Goal: Communication & Community: Connect with others

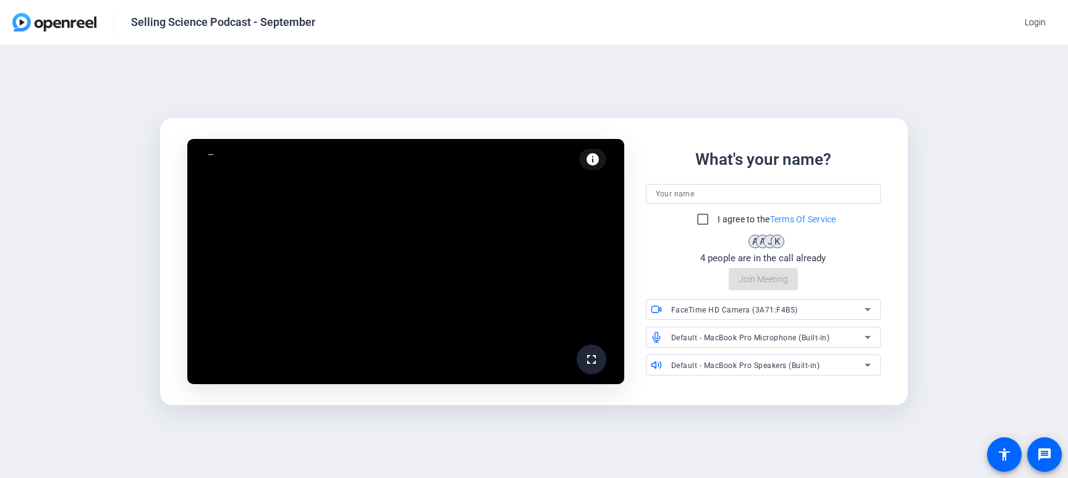
click at [672, 195] on input at bounding box center [764, 194] width 216 height 15
type input "[PERSON_NAME]"
click at [700, 226] on input "I agree to the Terms Of Service" at bounding box center [702, 219] width 25 height 25
checkbox input "true"
click at [745, 313] on span "FaceTime HD Camera (3A71:F4B5)" at bounding box center [734, 310] width 127 height 9
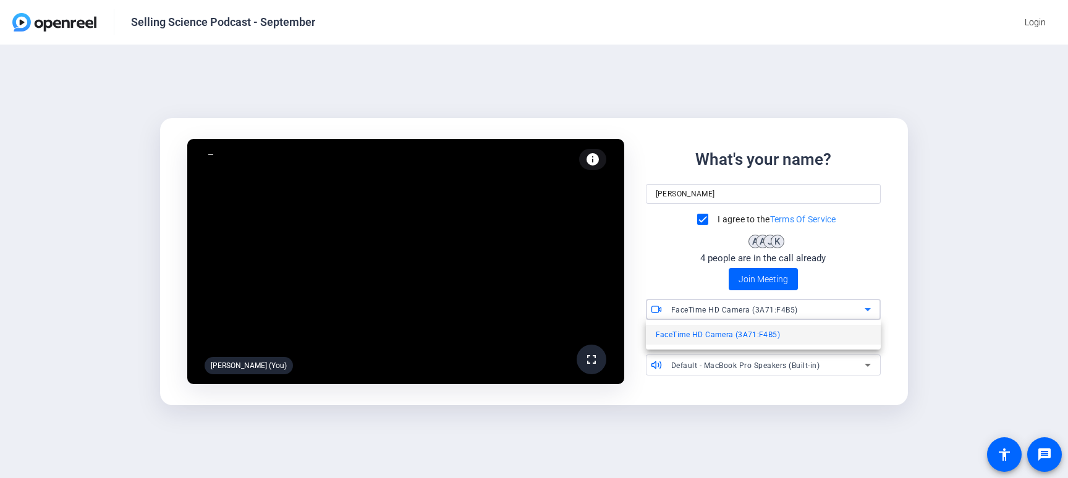
click at [742, 334] on span "FaceTime HD Camera (3A71:F4B5)" at bounding box center [718, 335] width 124 height 15
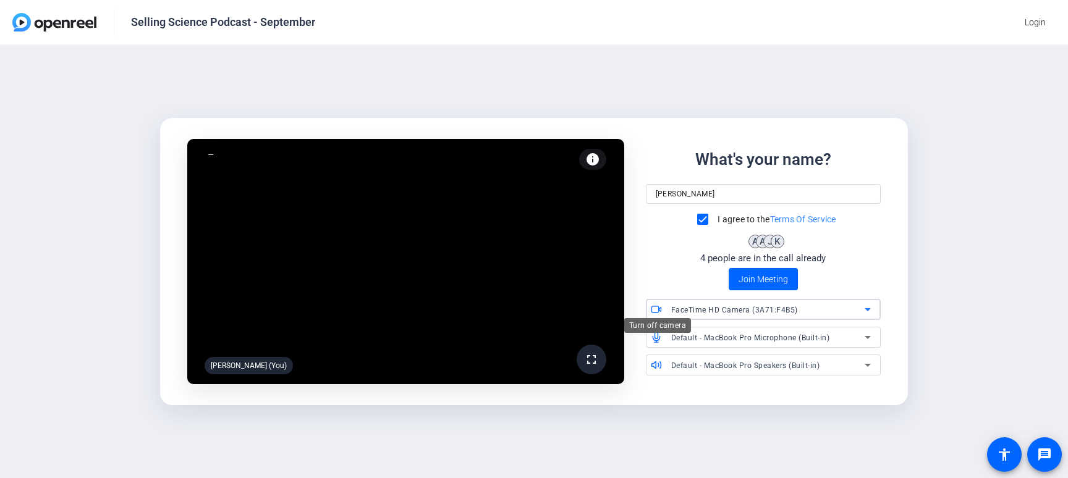
click at [653, 306] on icon at bounding box center [654, 309] width 7 height 6
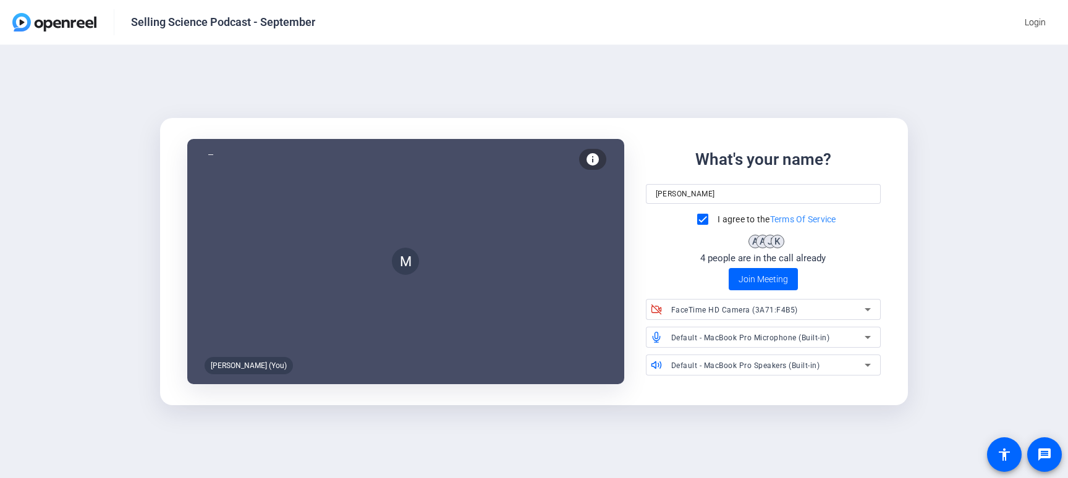
click at [718, 339] on span "Default - MacBook Pro Microphone (Built-in)" at bounding box center [750, 338] width 159 height 9
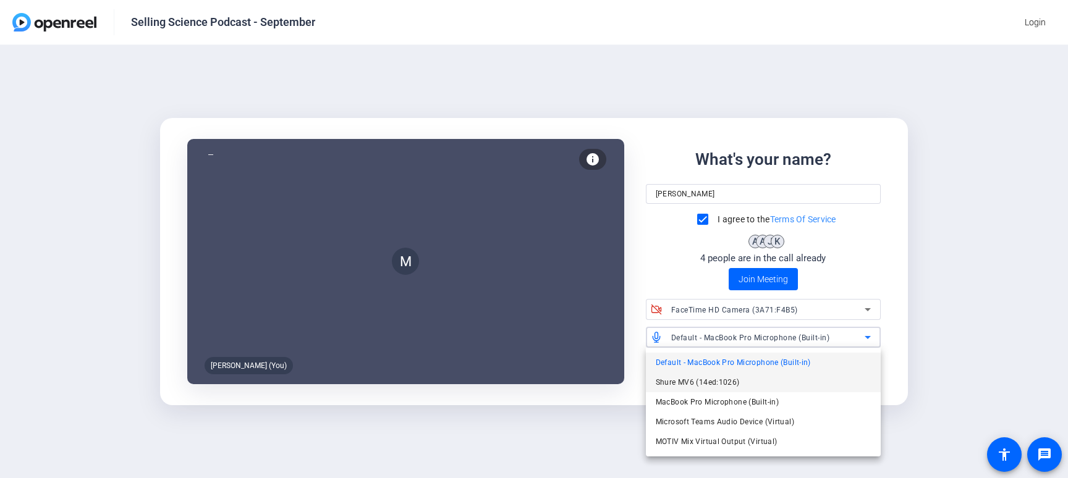
click at [709, 379] on span "Shure MV6 (14ed:1026)" at bounding box center [698, 382] width 84 height 15
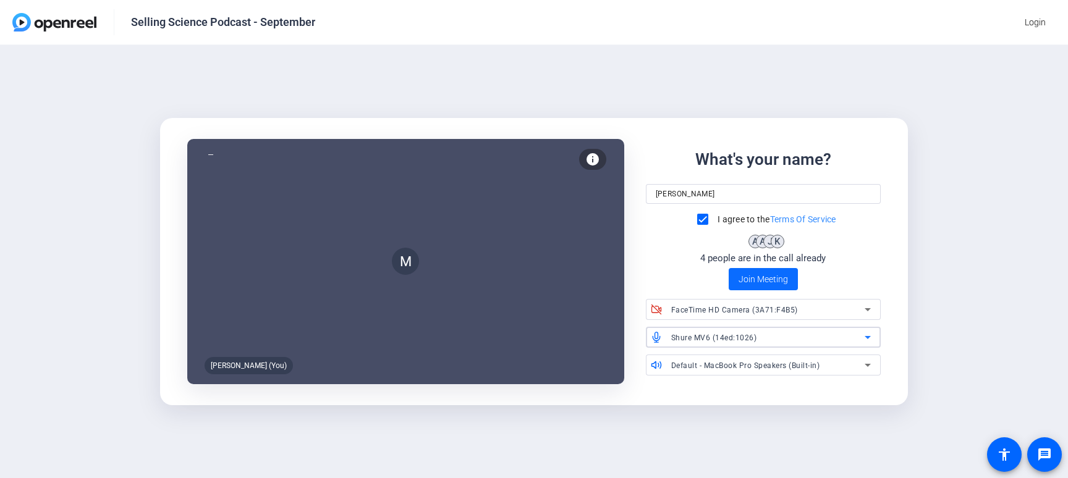
click at [739, 284] on span "Join Meeting" at bounding box center [762, 279] width 49 height 13
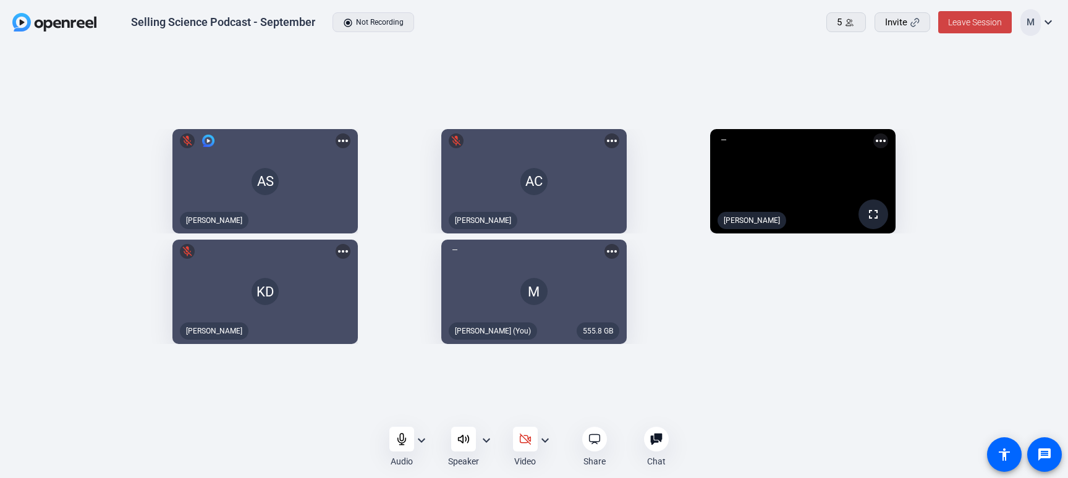
click at [421, 441] on mat-icon "expand_more" at bounding box center [421, 440] width 15 height 15
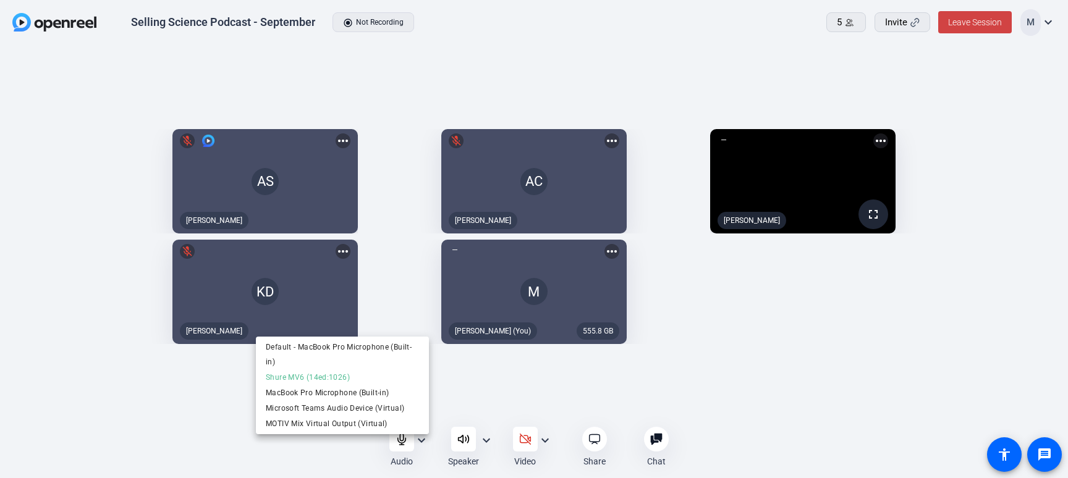
click at [421, 441] on div at bounding box center [534, 239] width 1068 height 478
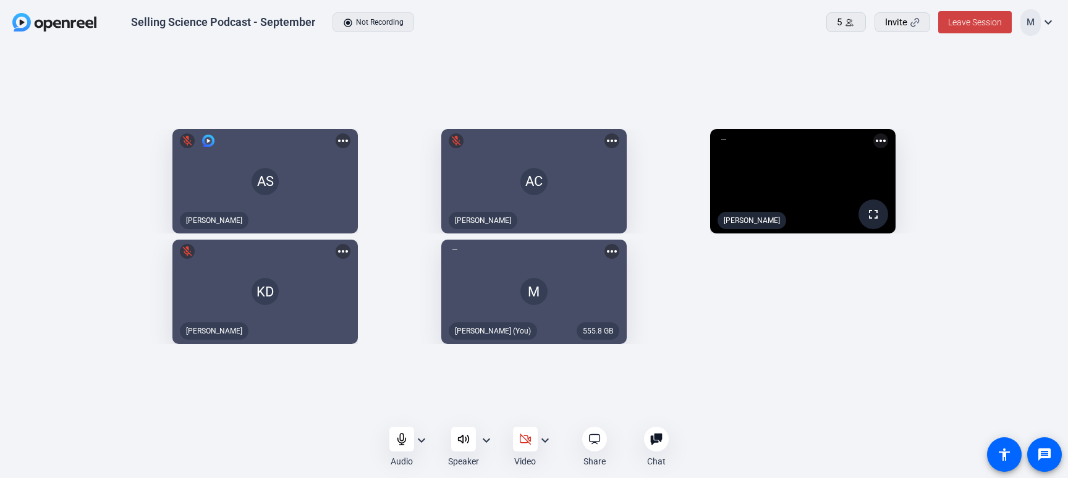
click at [486, 437] on mat-icon "expand_more" at bounding box center [486, 440] width 15 height 15
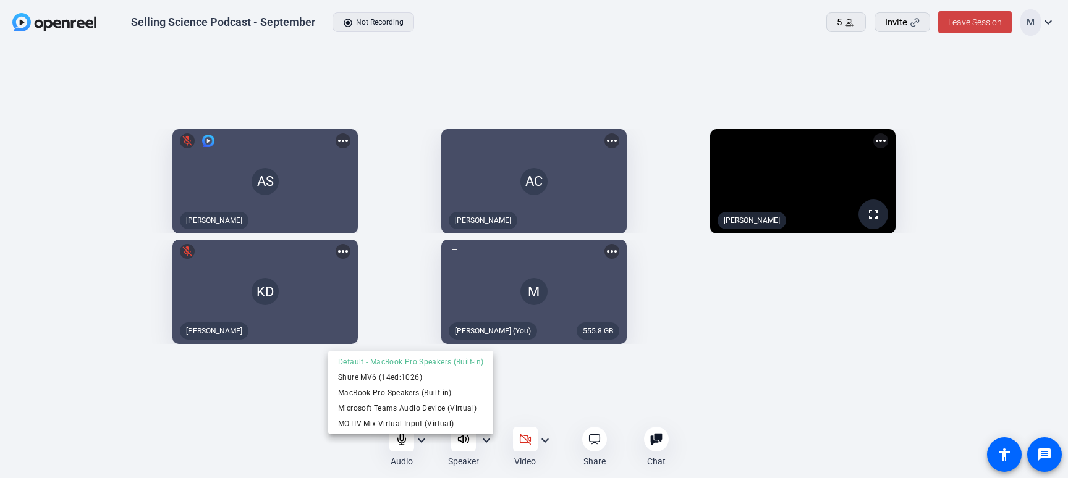
click at [507, 418] on div at bounding box center [534, 239] width 1068 height 478
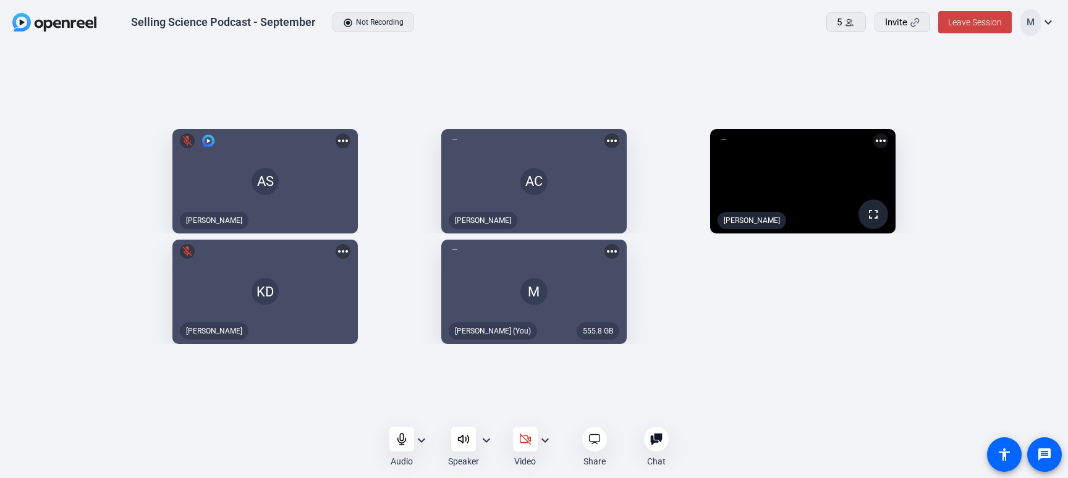
click at [485, 437] on mat-icon "expand_more" at bounding box center [486, 440] width 15 height 15
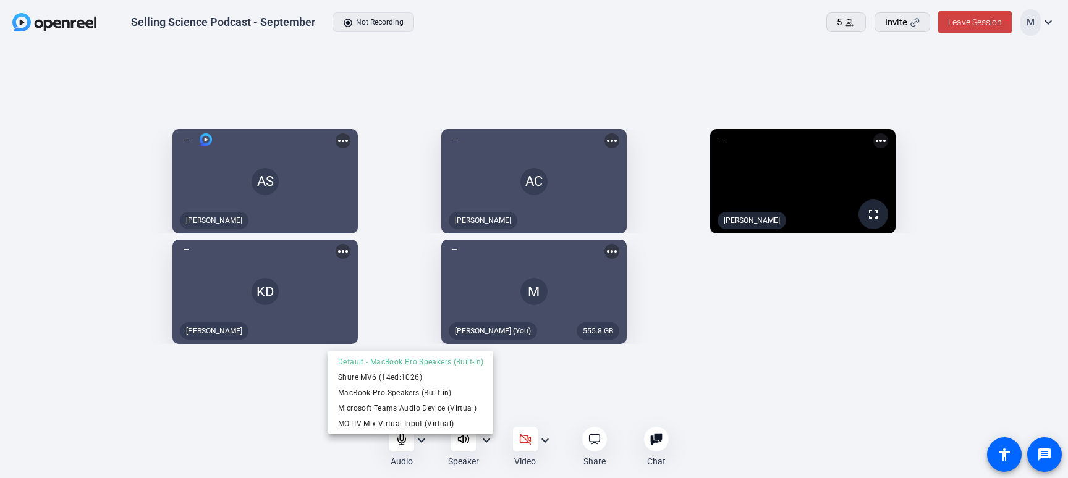
click at [358, 454] on div at bounding box center [534, 239] width 1068 height 478
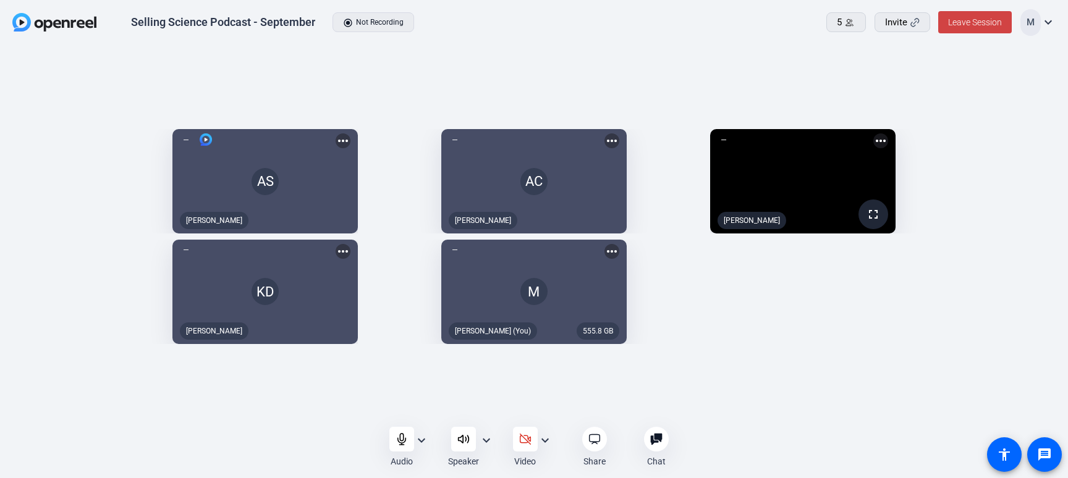
click at [426, 439] on mat-icon "expand_more" at bounding box center [421, 440] width 15 height 15
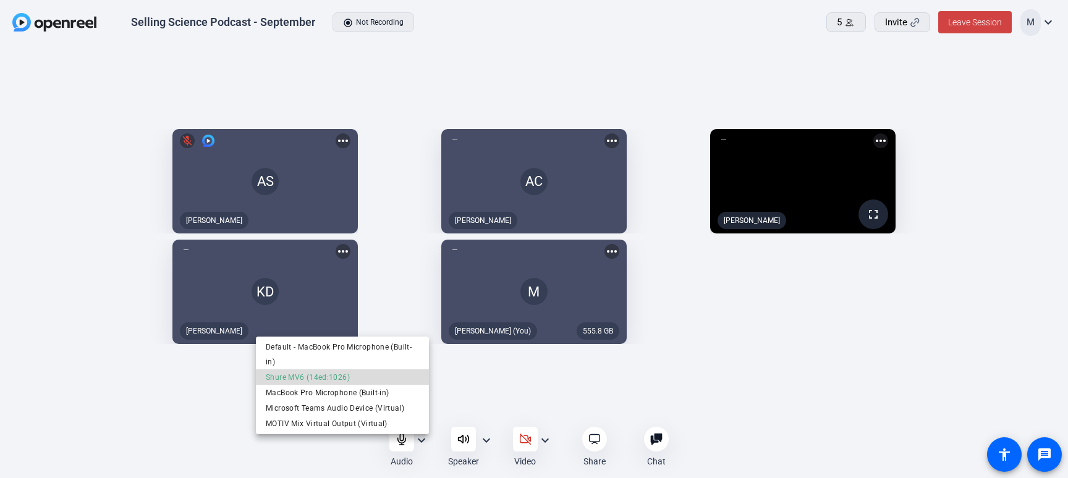
click at [408, 374] on span "Shure MV6 (14ed:1026)" at bounding box center [342, 377] width 153 height 15
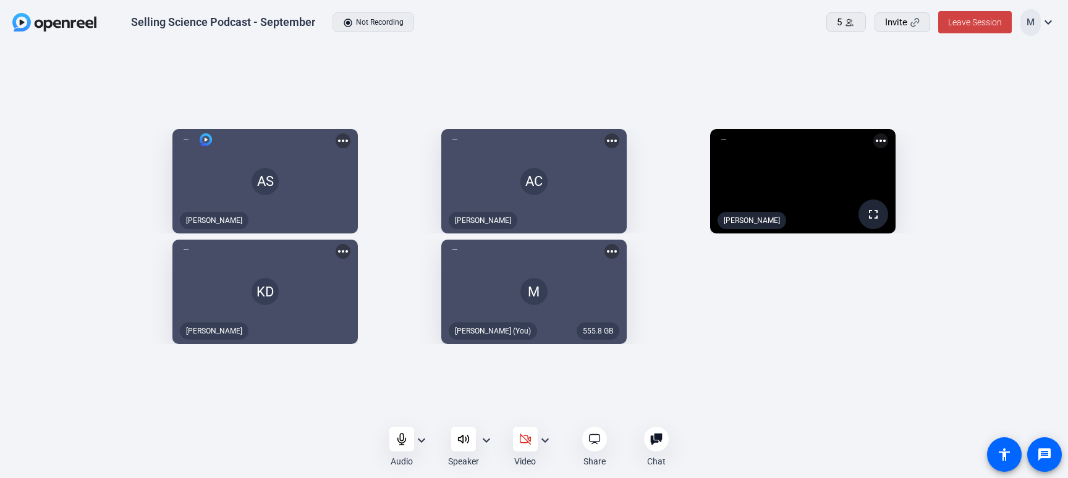
click at [326, 433] on div "Audio expand_more Speaker expand_more Video expand_more Share Chat 0 more_horiz…" at bounding box center [534, 447] width 1068 height 38
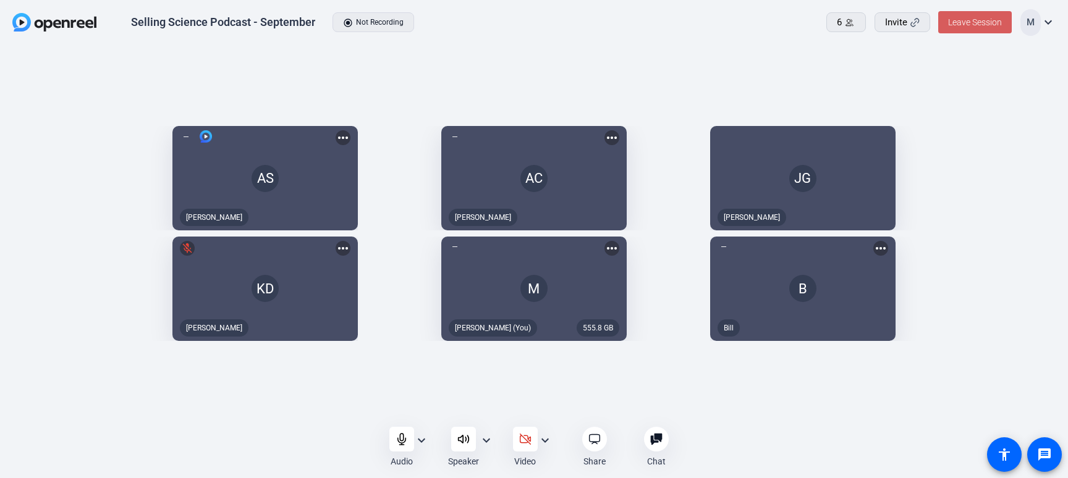
click at [979, 25] on span "Leave Session" at bounding box center [975, 22] width 54 height 10
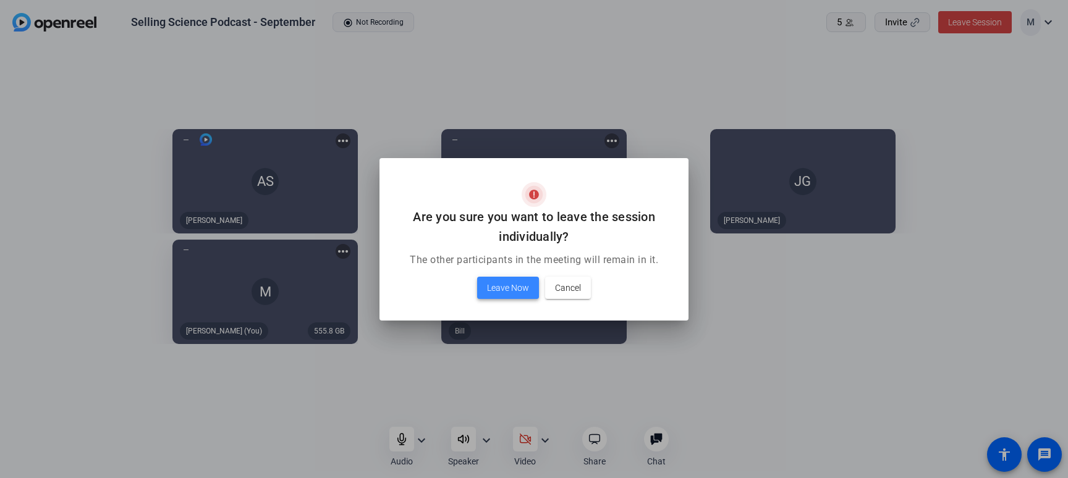
click at [502, 286] on span "Leave Now" at bounding box center [508, 288] width 42 height 15
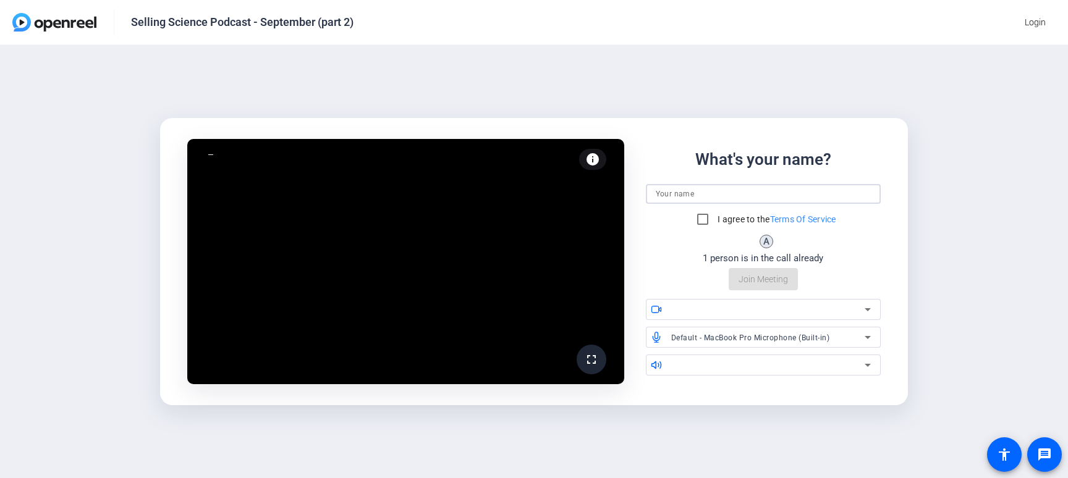
click at [721, 188] on input at bounding box center [764, 194] width 216 height 15
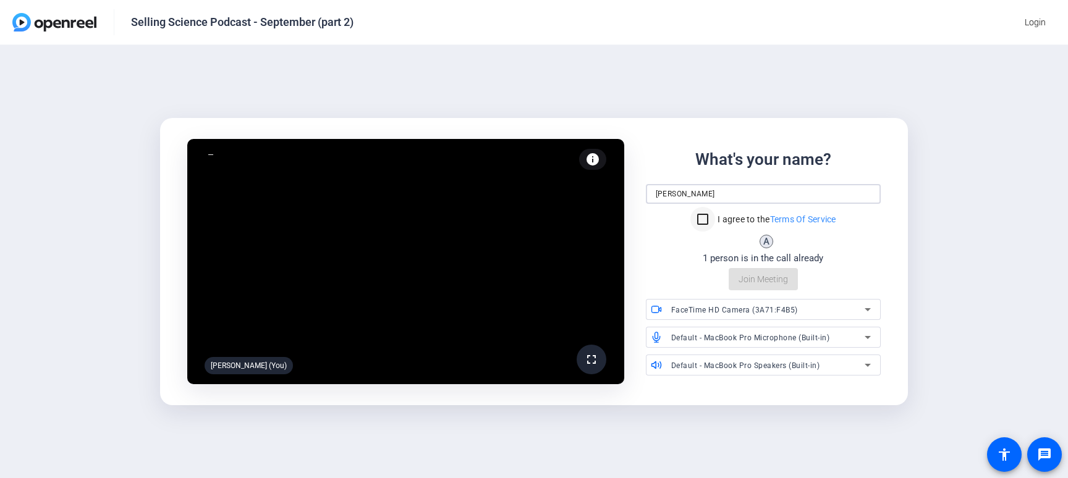
type input "[PERSON_NAME]"
click at [703, 222] on input "I agree to the Terms Of Service" at bounding box center [702, 219] width 25 height 25
checkbox input "true"
click at [659, 310] on icon at bounding box center [656, 309] width 11 height 11
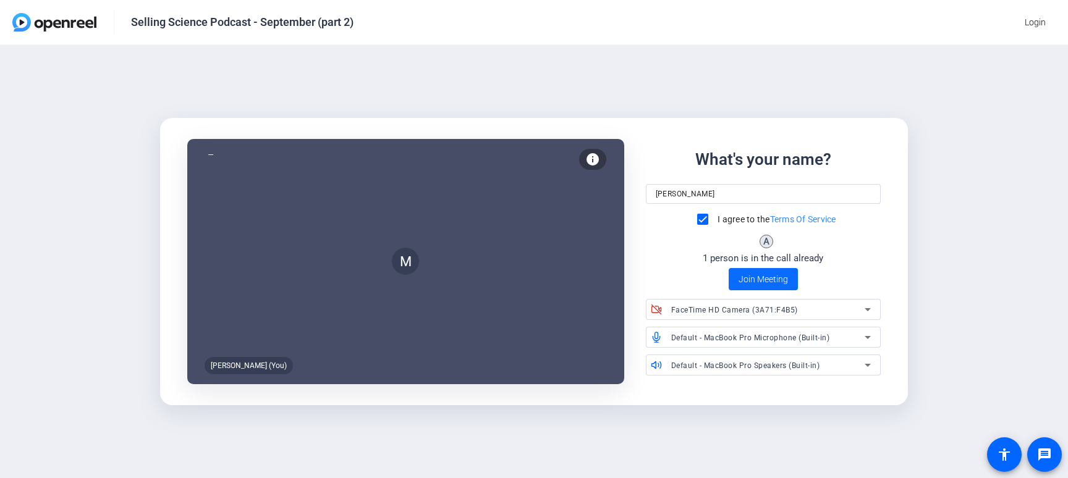
click at [759, 280] on span "Join Meeting" at bounding box center [762, 279] width 49 height 13
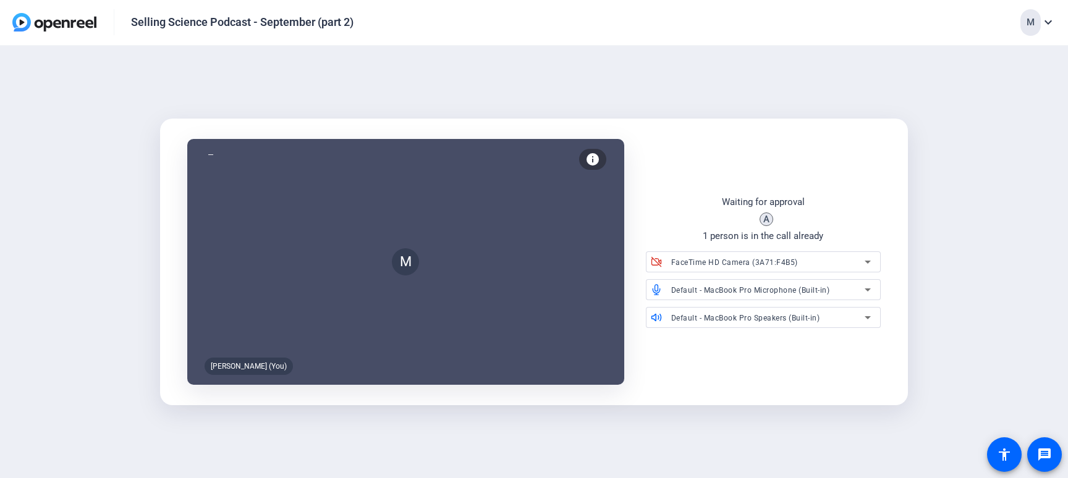
click at [781, 292] on span "Default - MacBook Pro Microphone (Built-in)" at bounding box center [750, 290] width 159 height 9
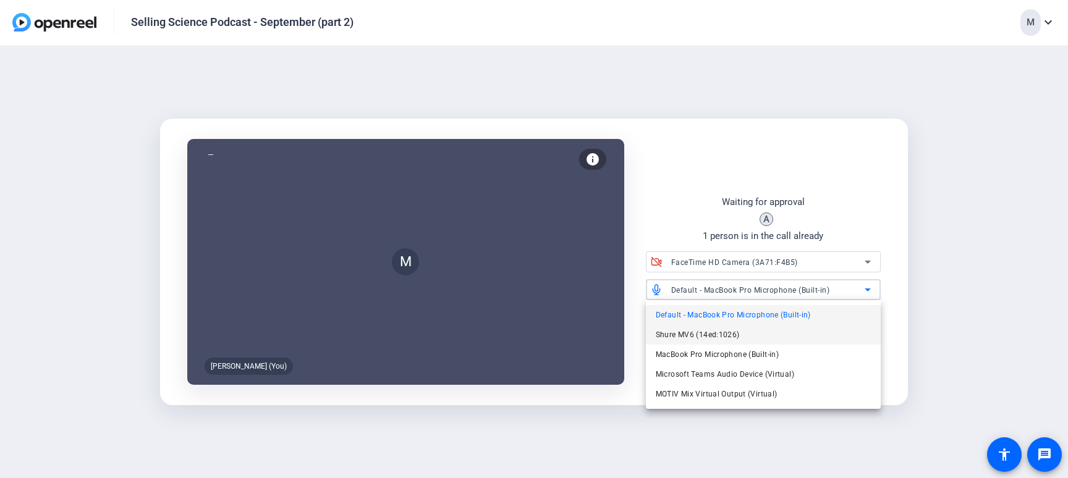
click at [716, 339] on span "Shure MV6 (14ed:1026)" at bounding box center [698, 335] width 84 height 15
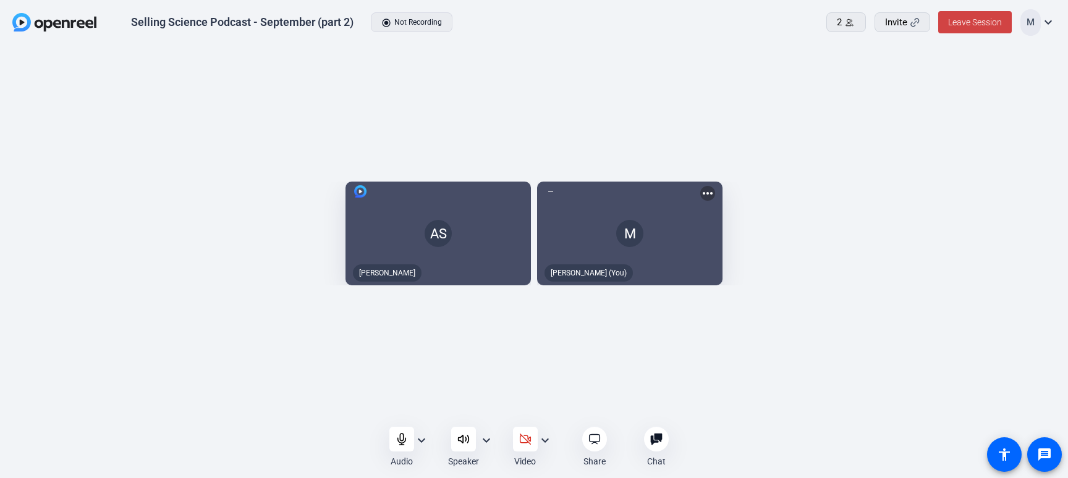
click at [424, 437] on mat-icon "expand_more" at bounding box center [421, 440] width 15 height 15
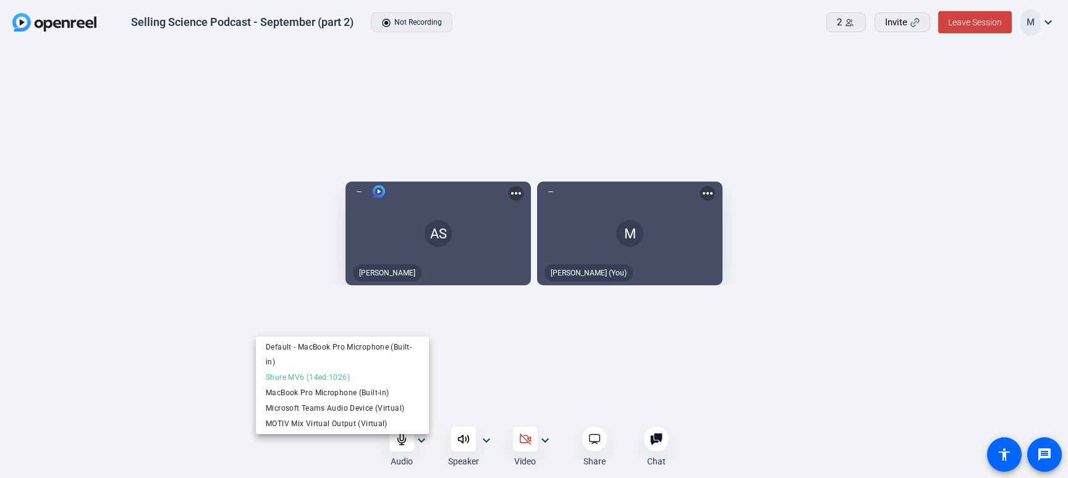
click at [424, 439] on div at bounding box center [534, 239] width 1068 height 478
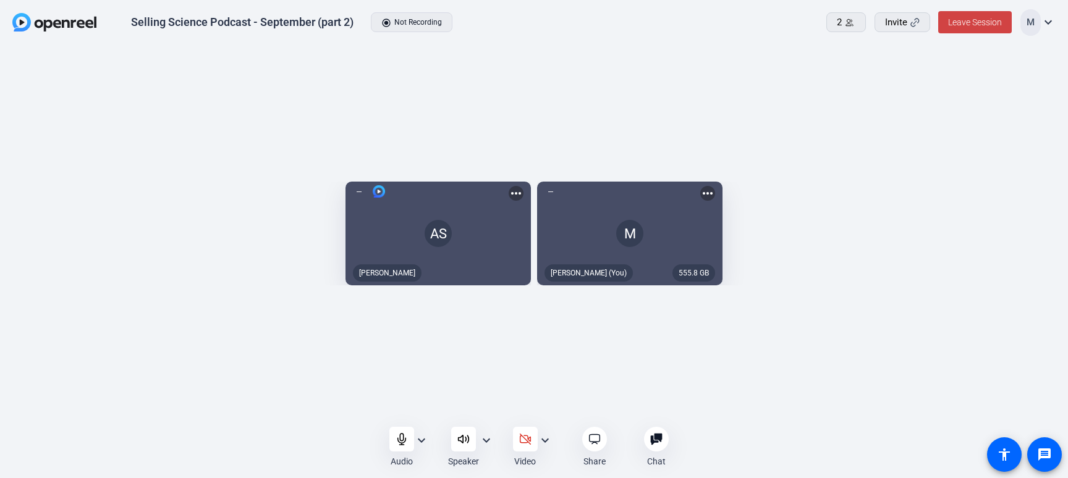
click at [490, 439] on mat-icon "expand_more" at bounding box center [486, 440] width 15 height 15
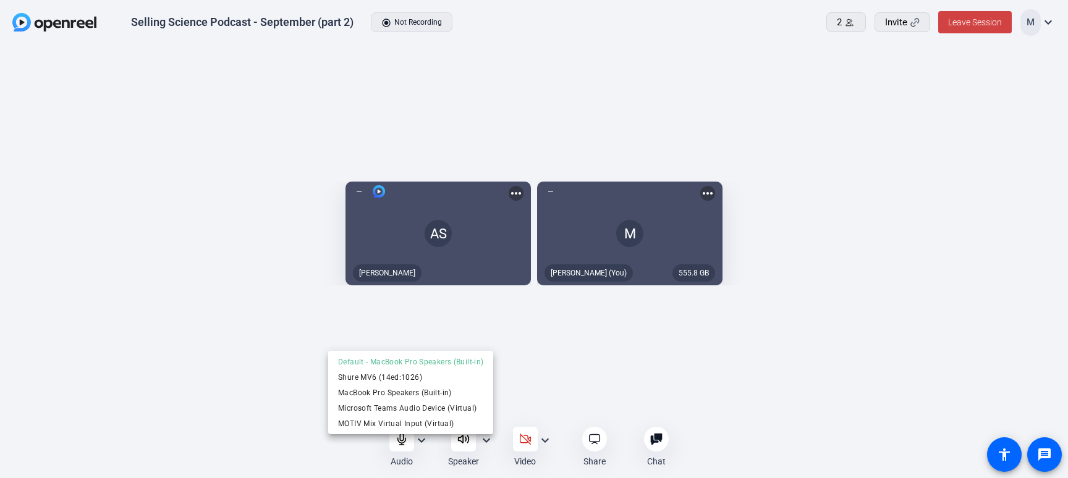
click at [491, 448] on div at bounding box center [534, 239] width 1068 height 478
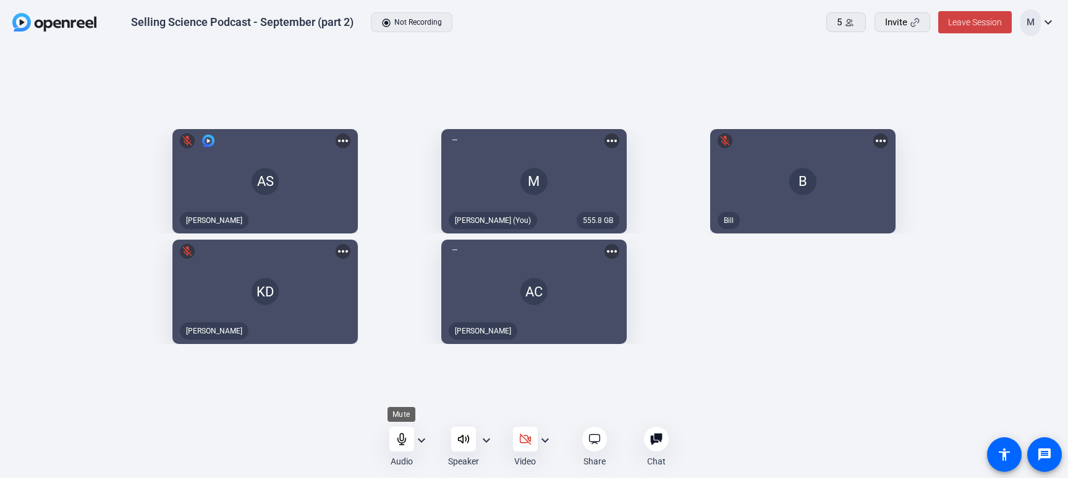
click at [401, 441] on icon at bounding box center [401, 439] width 8 height 11
click at [465, 436] on icon at bounding box center [463, 439] width 11 height 7
click at [467, 444] on icon at bounding box center [463, 439] width 12 height 12
click at [404, 442] on icon at bounding box center [401, 439] width 12 height 12
click at [788, 300] on div "AS mic_off [PERSON_NAME] more_horiz 555.8 GB M [PERSON_NAME] (You) more_horiz B…" at bounding box center [533, 236] width 1043 height 227
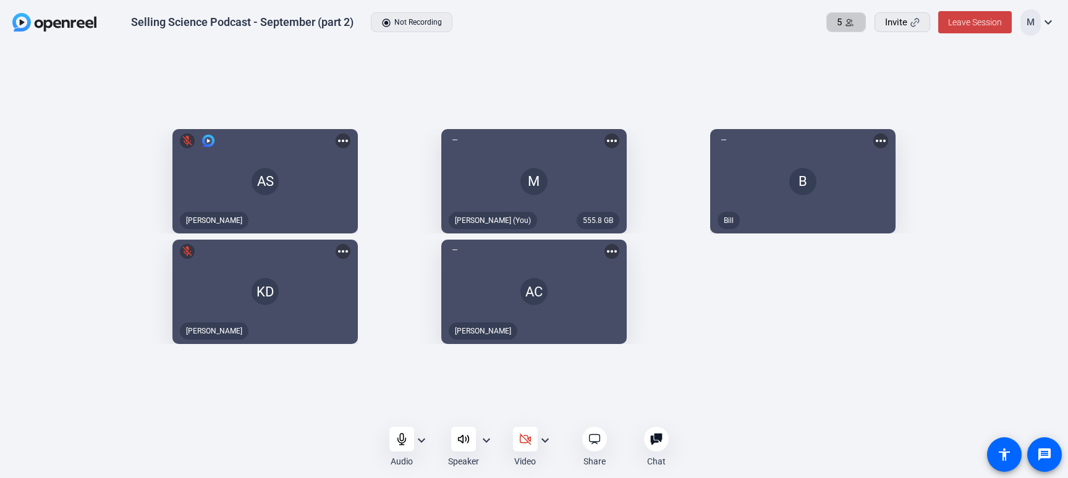
click at [840, 23] on span "5" at bounding box center [839, 22] width 5 height 14
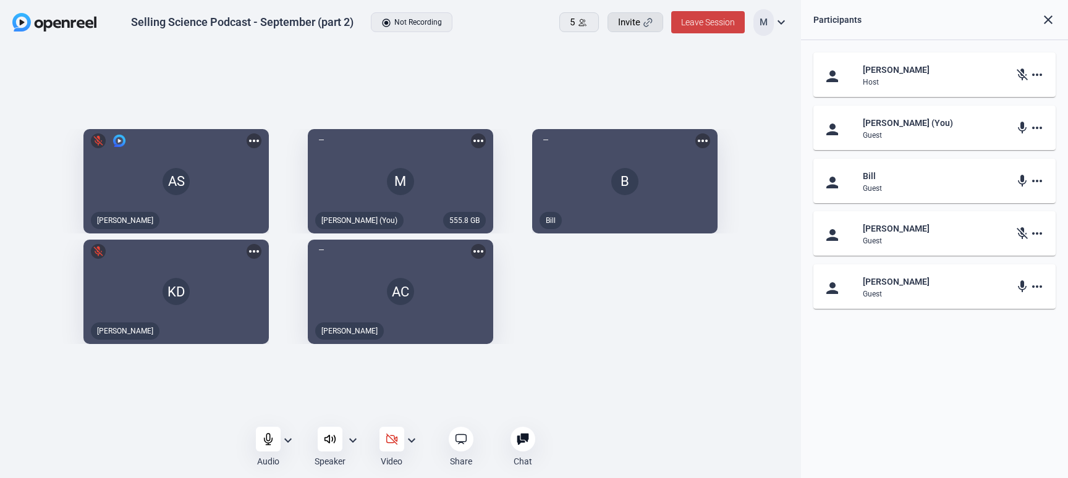
click at [646, 25] on icon at bounding box center [648, 23] width 8 height 8
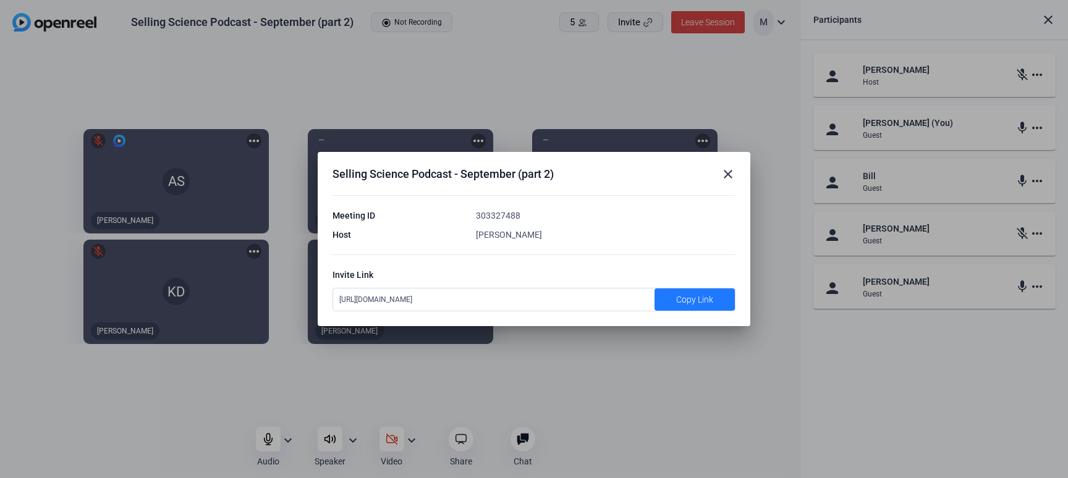
click at [705, 293] on button "Copy Link" at bounding box center [694, 300] width 80 height 22
click at [725, 177] on mat-icon "close" at bounding box center [728, 174] width 15 height 15
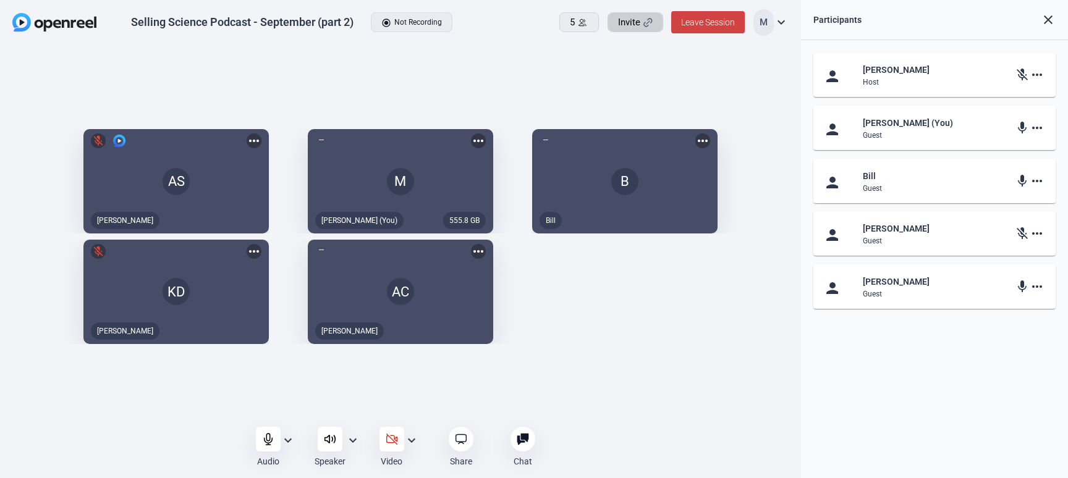
click at [679, 306] on div "AS mic_off [PERSON_NAME] more_horiz 555.8 GB M [PERSON_NAME] (You) more_horiz B…" at bounding box center [400, 236] width 776 height 227
click at [636, 350] on div "AS mic_off [PERSON_NAME] more_horiz 555.8 GB M [PERSON_NAME] (You) more_horiz B…" at bounding box center [400, 236] width 776 height 227
click at [264, 437] on icon at bounding box center [268, 439] width 8 height 11
click at [263, 446] on div at bounding box center [268, 439] width 25 height 25
click at [265, 441] on icon at bounding box center [268, 439] width 8 height 11
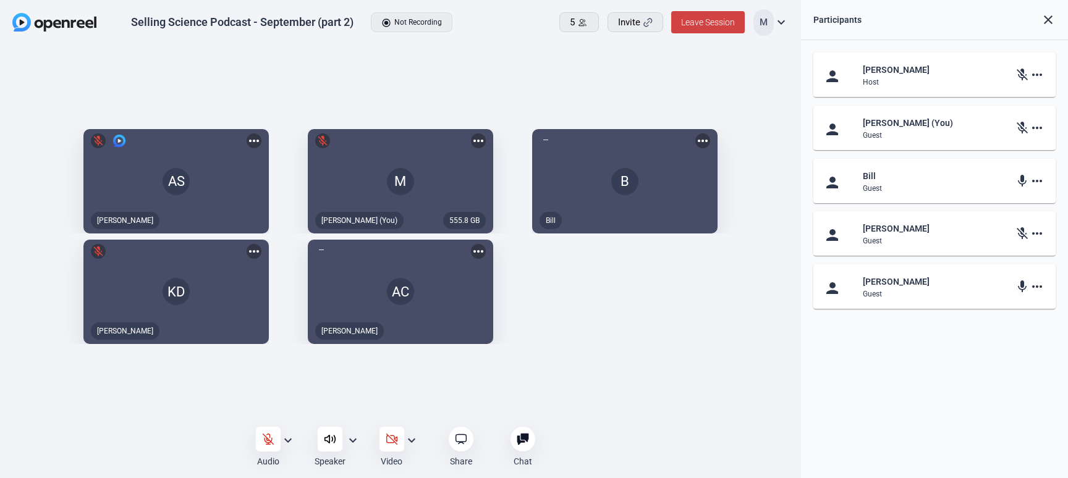
click at [330, 437] on icon at bounding box center [330, 439] width 12 height 12
click at [330, 445] on div at bounding box center [330, 439] width 25 height 25
click at [264, 442] on icon at bounding box center [268, 439] width 12 height 12
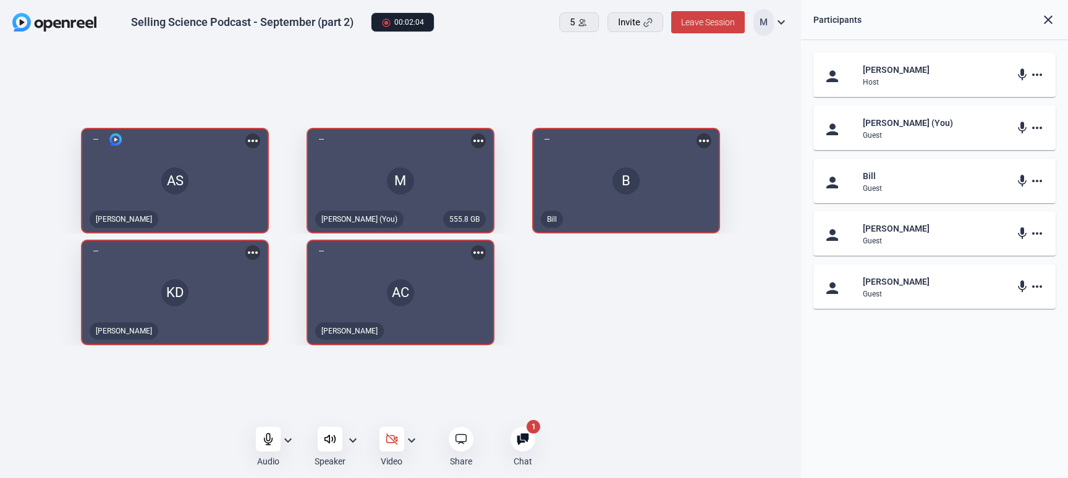
click at [516, 438] on div at bounding box center [522, 439] width 25 height 25
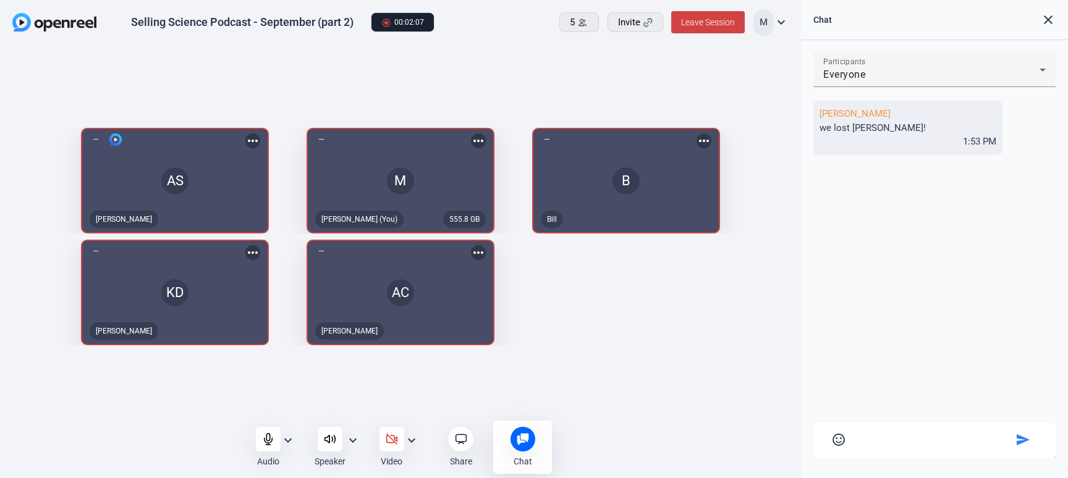
click at [526, 437] on icon at bounding box center [523, 439] width 12 height 12
